Goal: Information Seeking & Learning: Learn about a topic

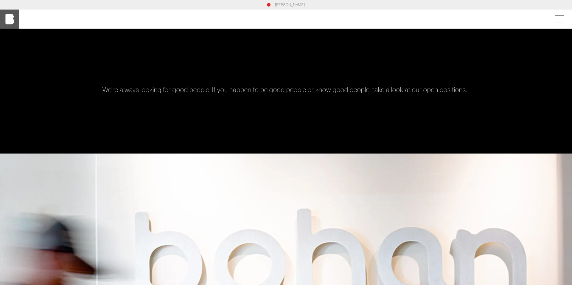
click at [13, 21] on img at bounding box center [9, 19] width 19 height 19
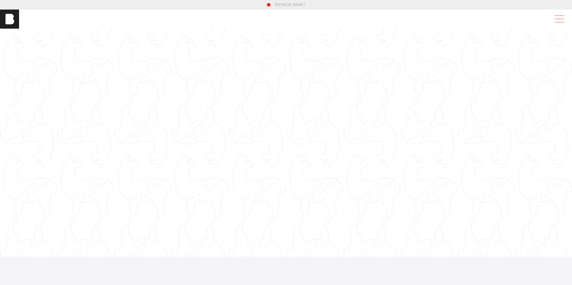
click at [559, 19] on span at bounding box center [559, 19] width 14 height 11
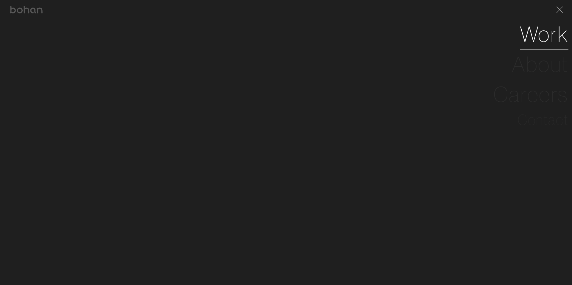
click at [537, 36] on link "Work" at bounding box center [544, 34] width 49 height 30
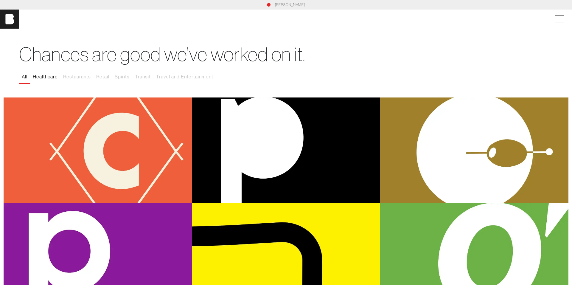
click at [51, 77] on button "Healthcare" at bounding box center [45, 77] width 30 height 13
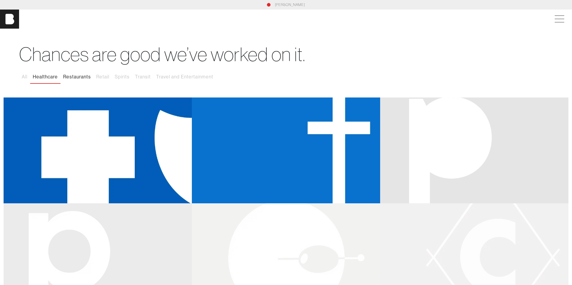
click at [82, 76] on button "Restaurants" at bounding box center [76, 77] width 33 height 13
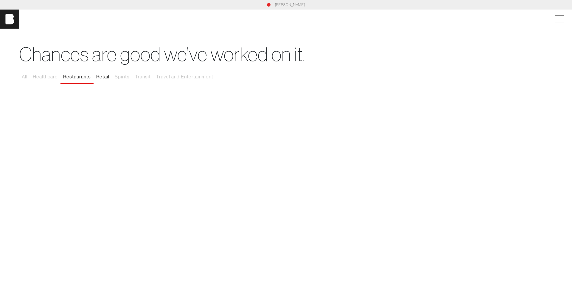
click at [105, 76] on button "Retail" at bounding box center [103, 77] width 18 height 13
